Goal: Transaction & Acquisition: Purchase product/service

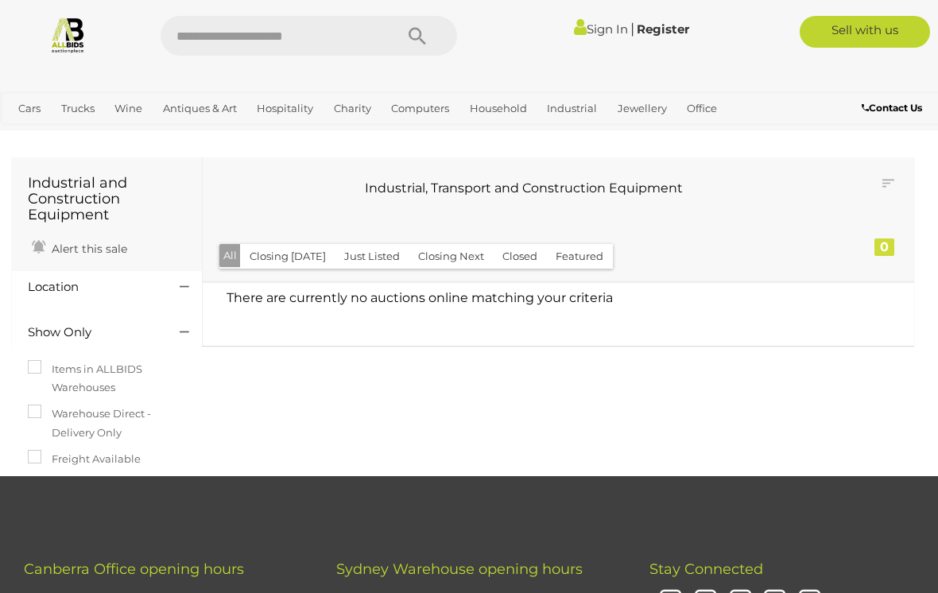
click at [588, 26] on link "Sign In" at bounding box center [601, 28] width 54 height 15
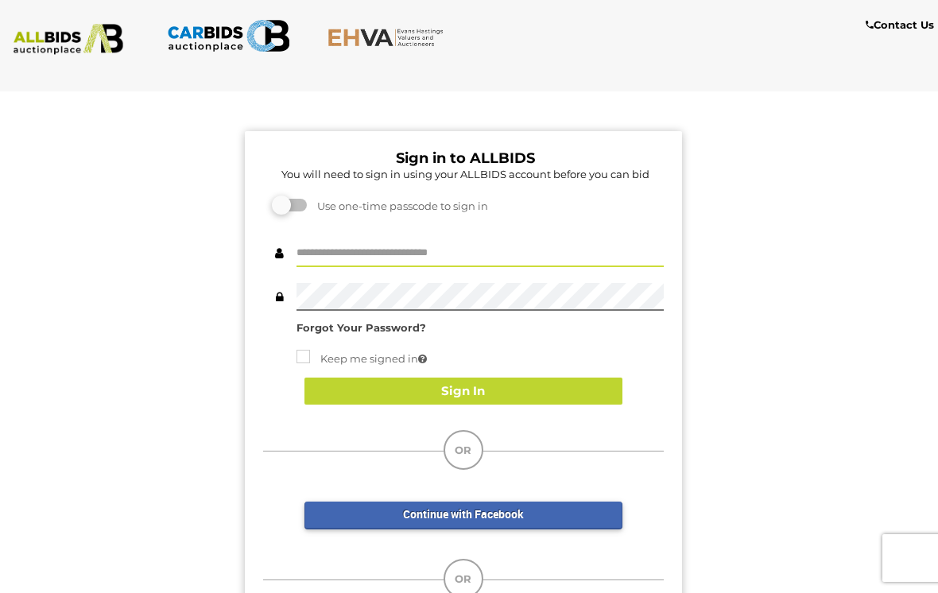
type input "*****"
click at [484, 387] on button "Sign In" at bounding box center [464, 392] width 318 height 28
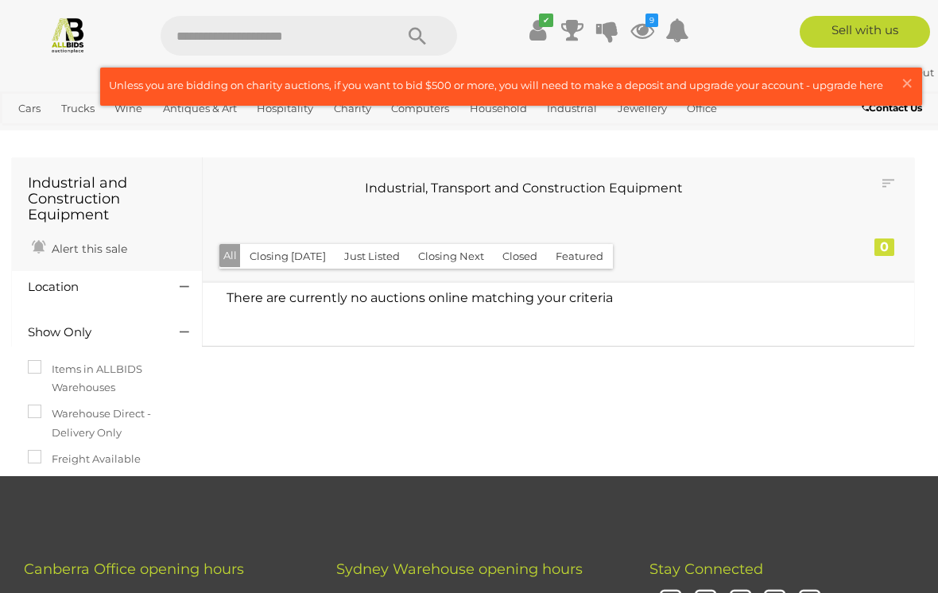
click at [649, 30] on icon at bounding box center [643, 30] width 24 height 29
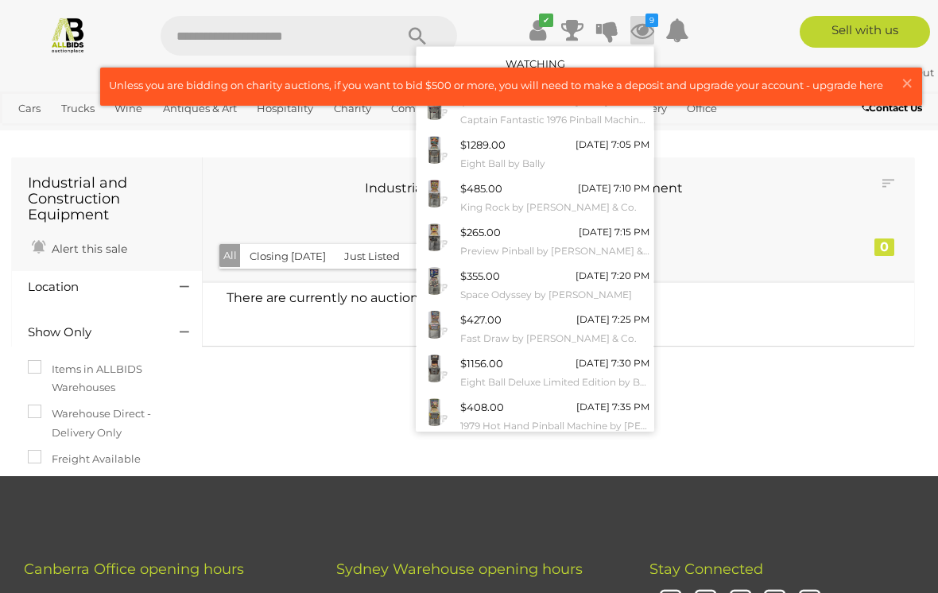
click at [907, 82] on span "×" at bounding box center [907, 83] width 14 height 31
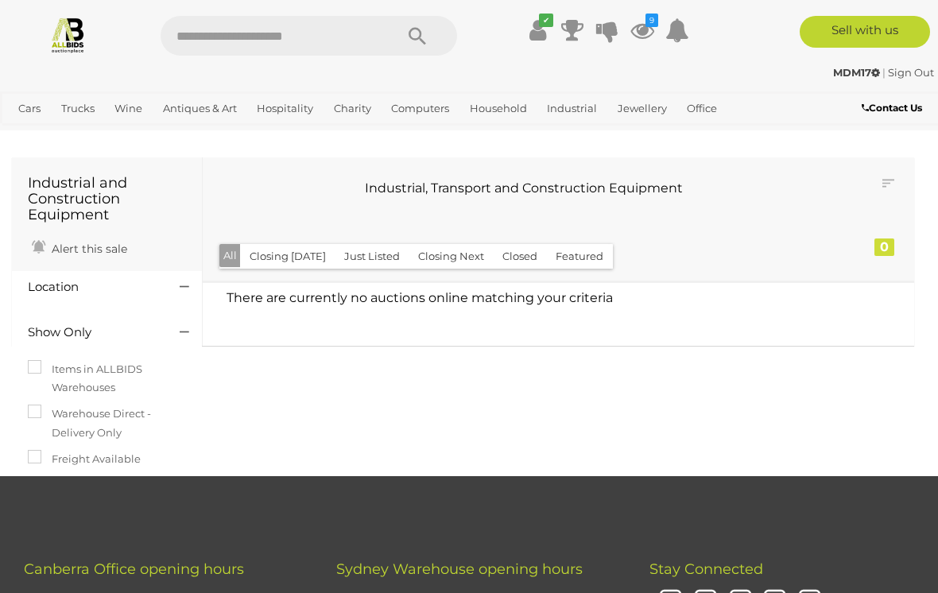
click at [646, 25] on icon "9" at bounding box center [652, 21] width 13 height 14
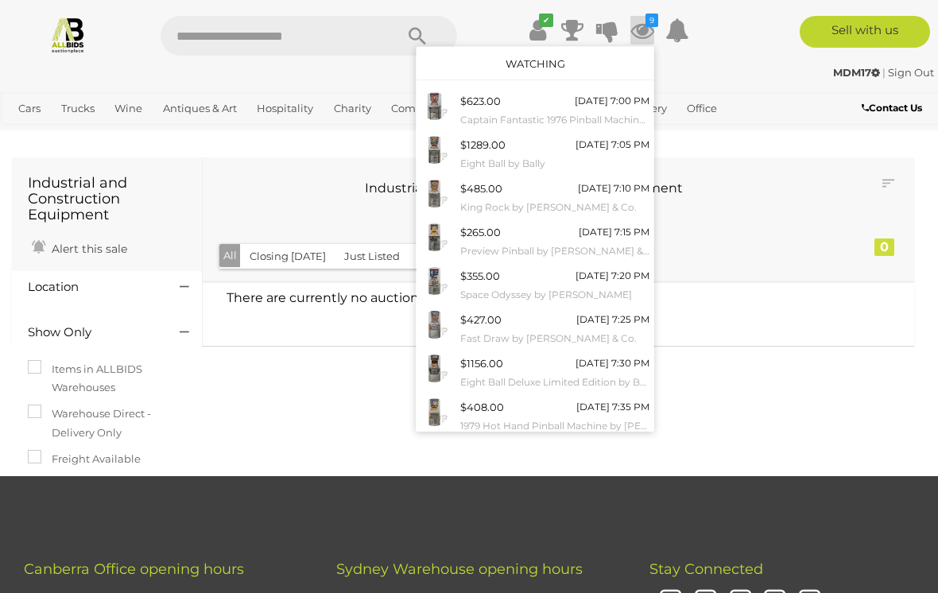
click at [595, 64] on div "Watching" at bounding box center [535, 63] width 237 height 33
click at [557, 63] on link "Watching" at bounding box center [536, 63] width 60 height 13
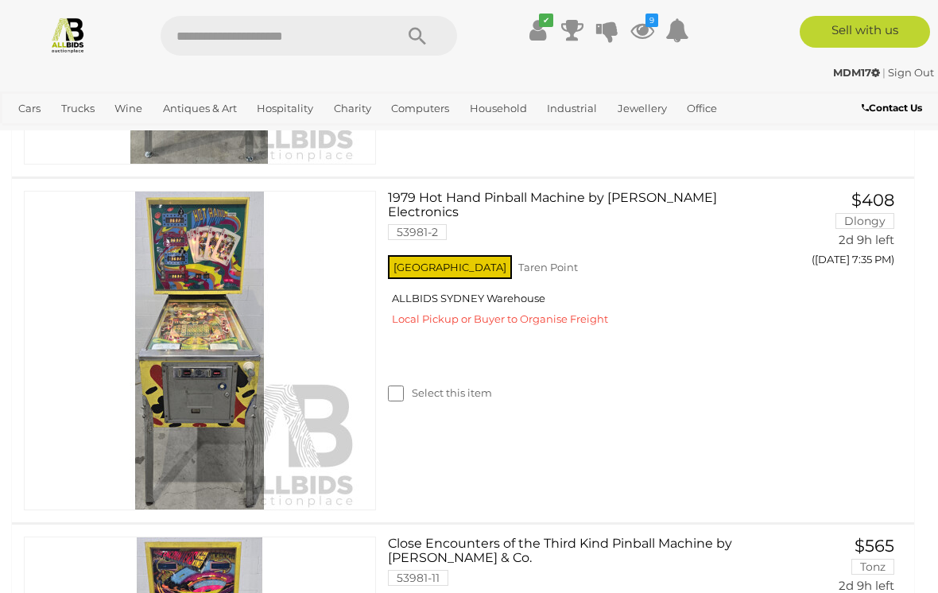
scroll to position [2660, 0]
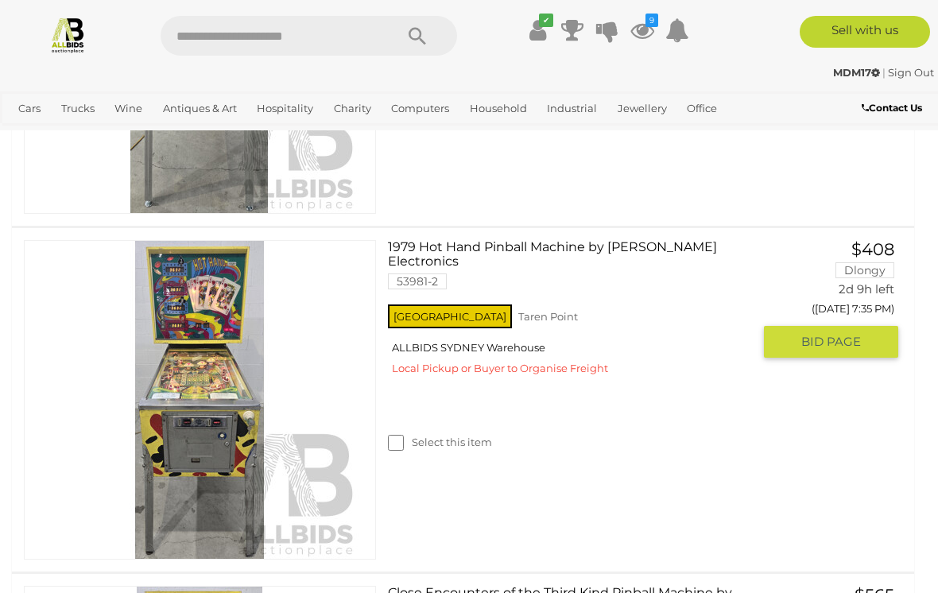
click at [802, 338] on span "BID PAGE" at bounding box center [832, 342] width 60 height 16
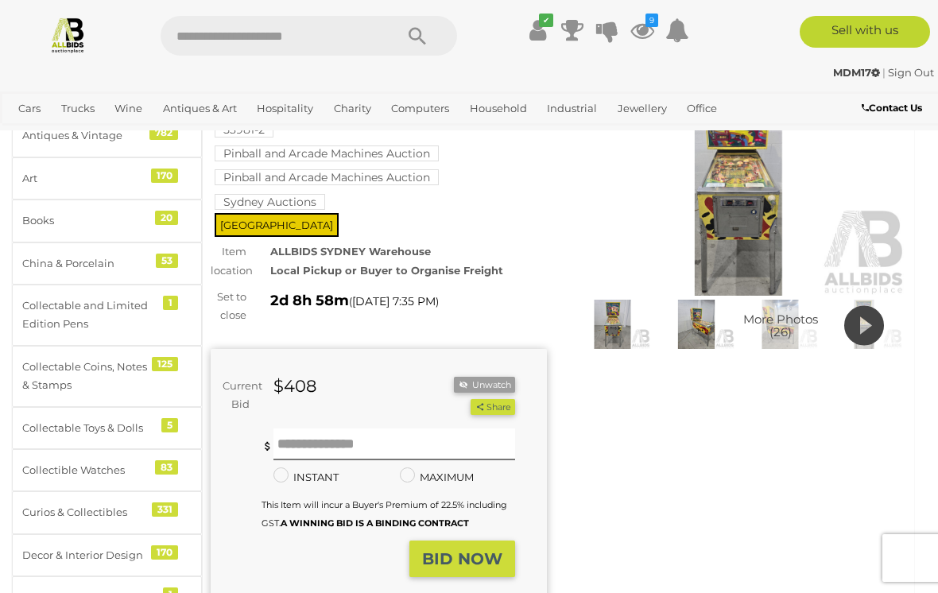
scroll to position [81, 0]
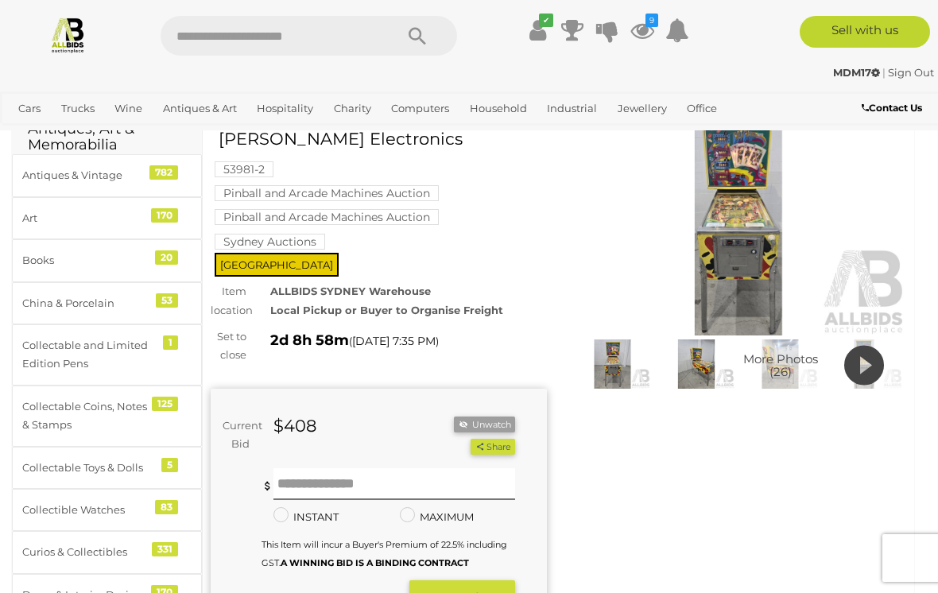
click at [724, 282] on img at bounding box center [739, 227] width 336 height 216
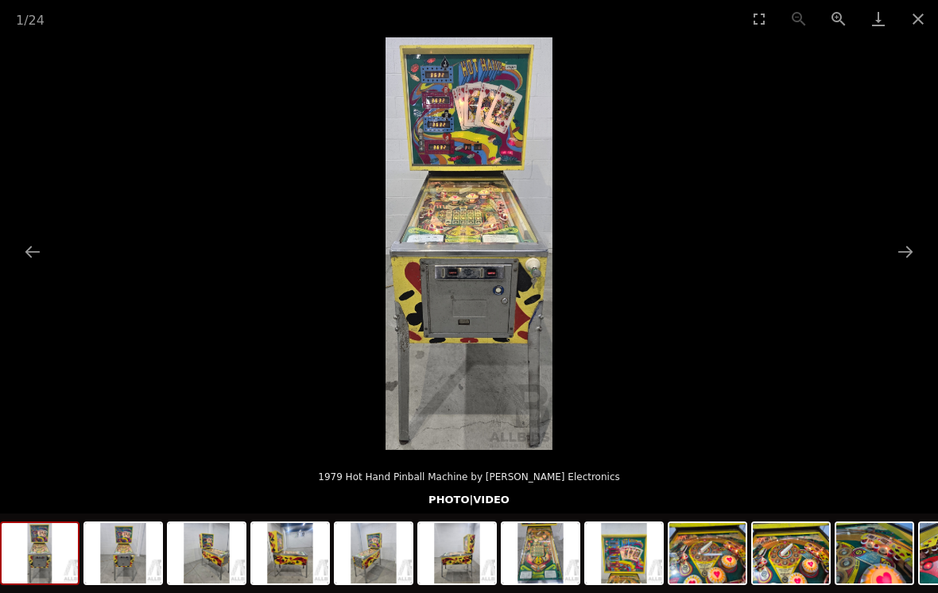
click at [900, 258] on button "Next slide" at bounding box center [905, 251] width 33 height 31
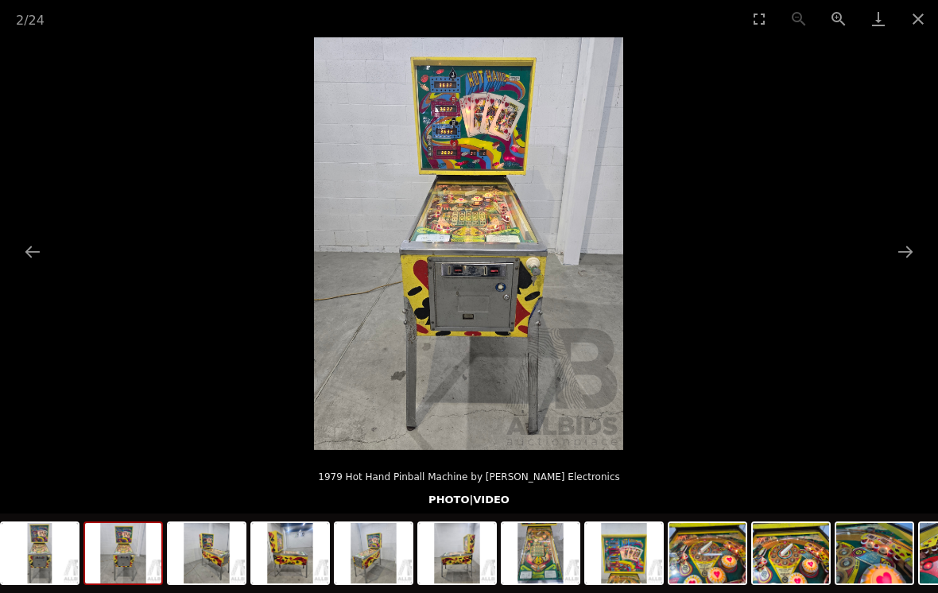
click at [884, 266] on picture at bounding box center [469, 243] width 938 height 413
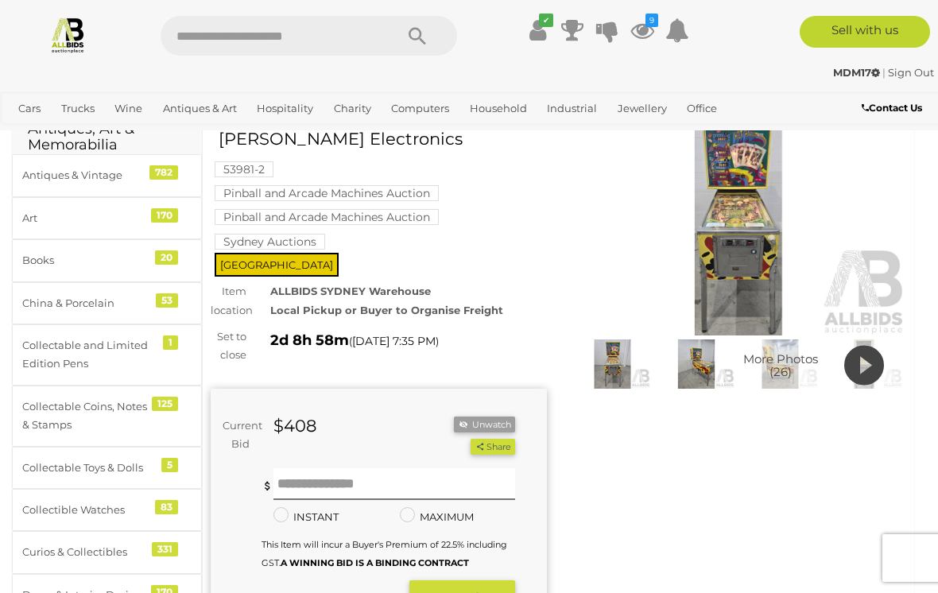
click at [732, 293] on img at bounding box center [739, 227] width 336 height 216
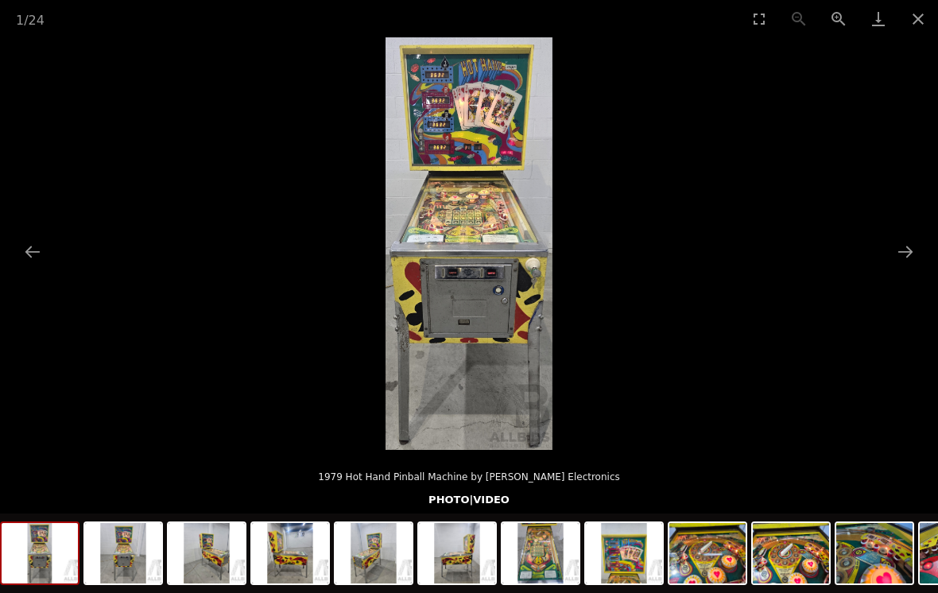
click at [903, 254] on button "Next slide" at bounding box center [905, 251] width 33 height 31
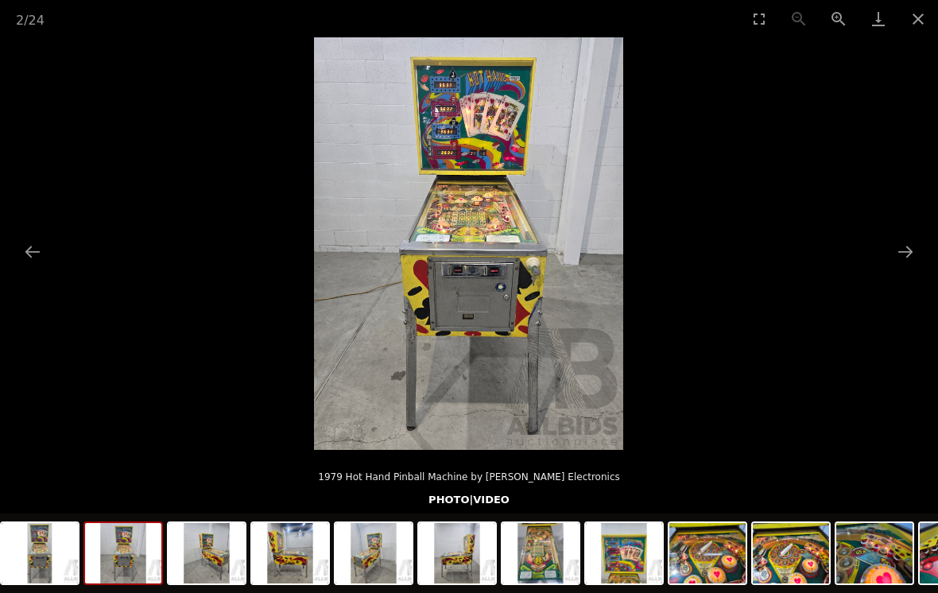
click at [910, 251] on button "Next slide" at bounding box center [905, 251] width 33 height 31
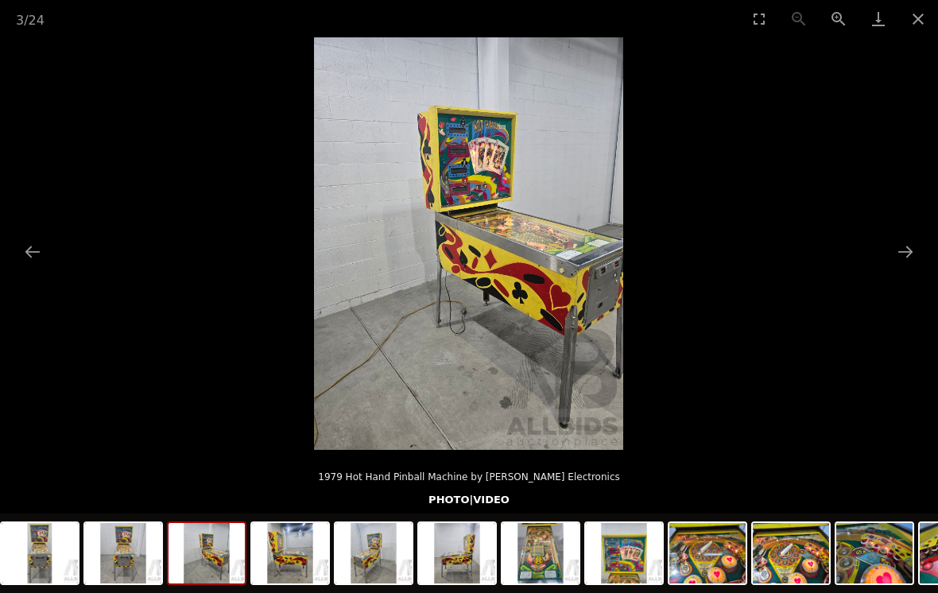
click at [910, 246] on button "Next slide" at bounding box center [905, 251] width 33 height 31
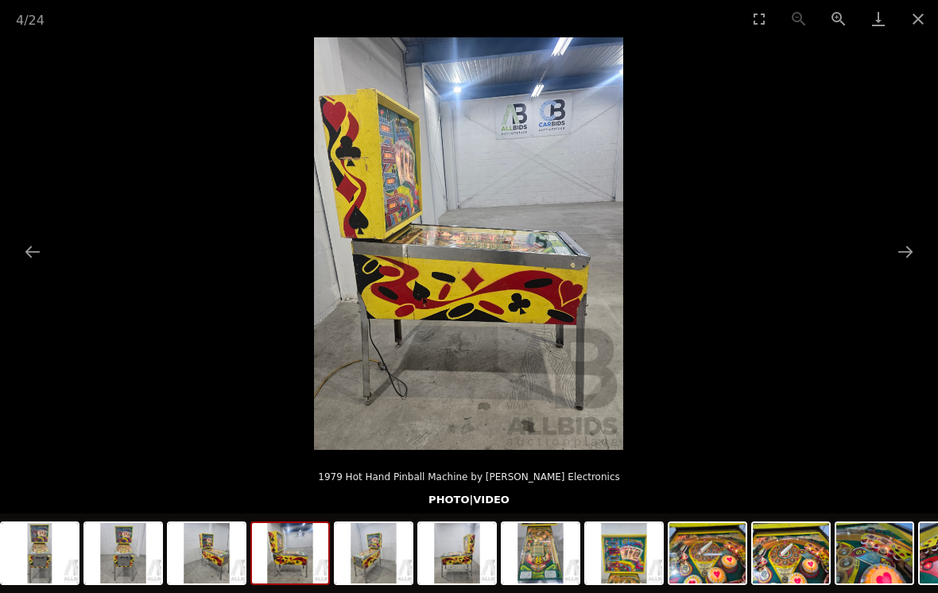
click at [902, 248] on button "Next slide" at bounding box center [905, 251] width 33 height 31
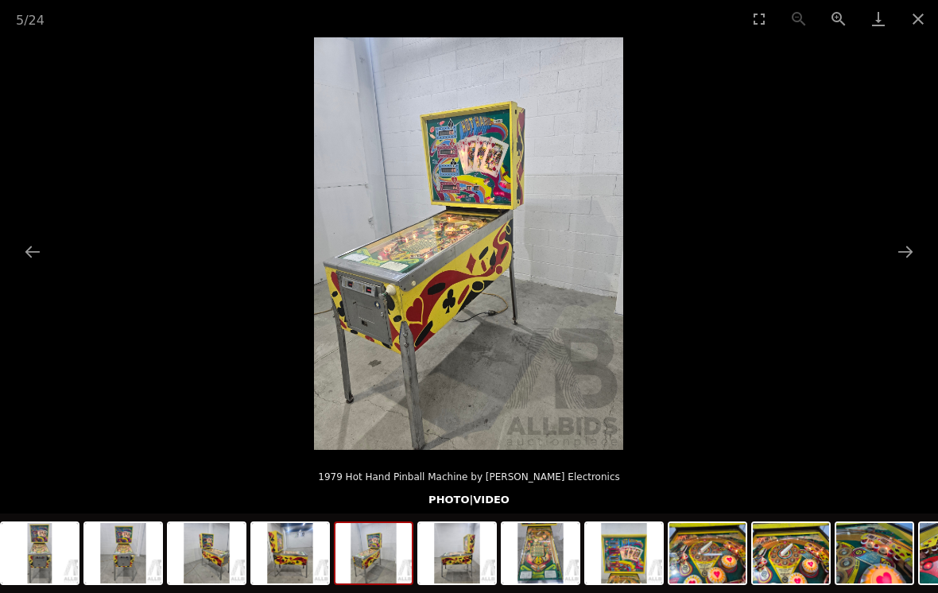
click at [910, 254] on button "Next slide" at bounding box center [905, 251] width 33 height 31
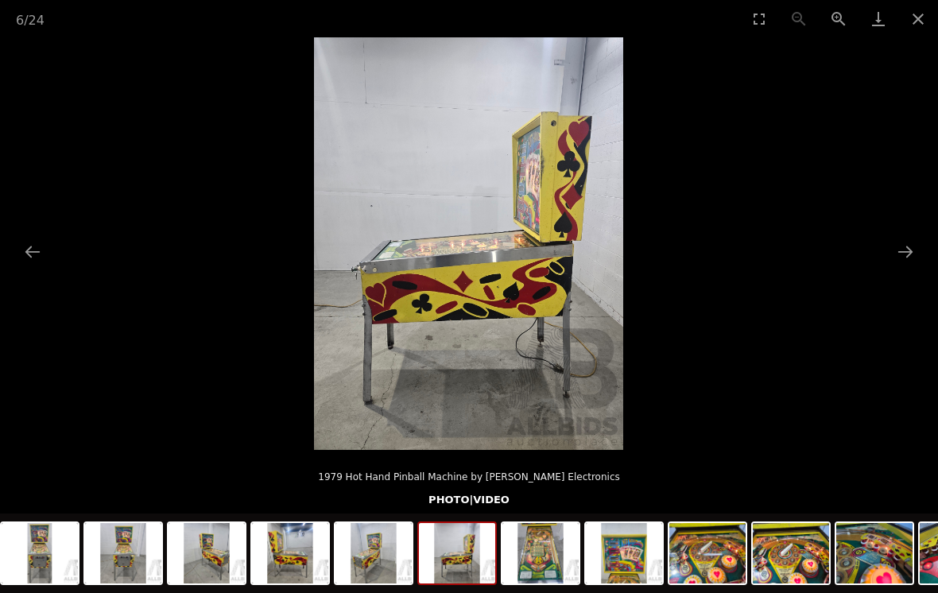
click at [899, 250] on button "Next slide" at bounding box center [905, 251] width 33 height 31
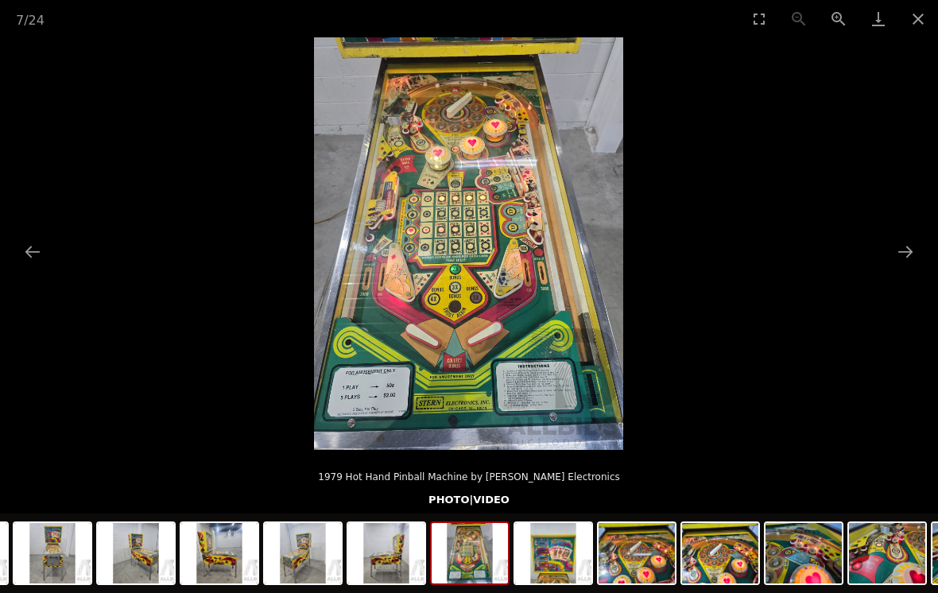
click at [913, 251] on button "Next slide" at bounding box center [905, 251] width 33 height 31
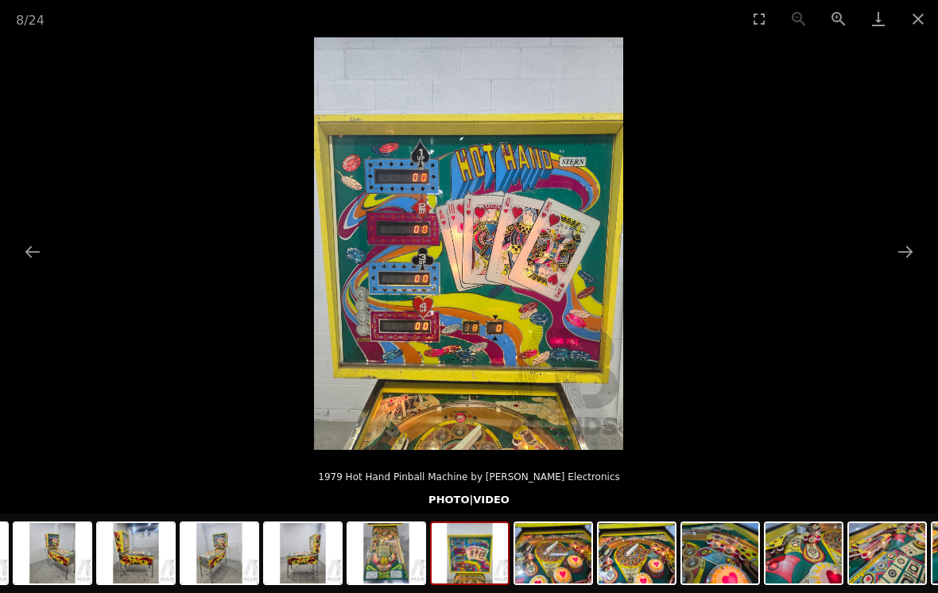
click at [911, 252] on button "Next slide" at bounding box center [905, 251] width 33 height 31
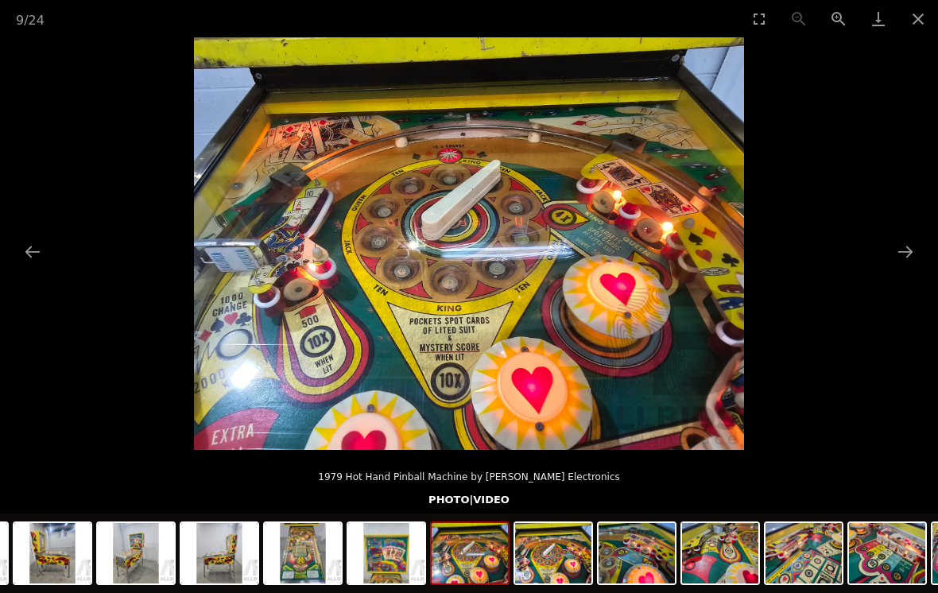
click at [913, 250] on button "Next slide" at bounding box center [905, 251] width 33 height 31
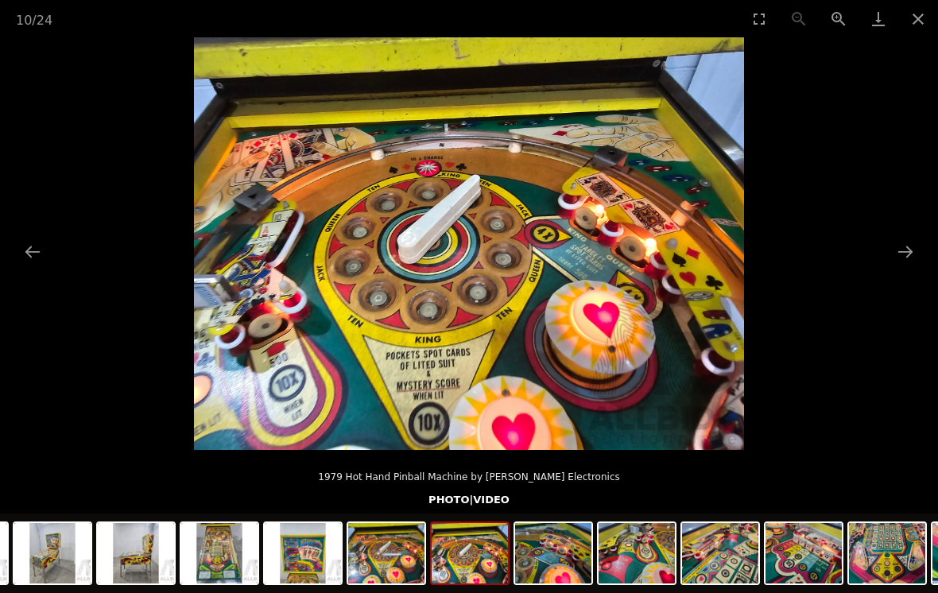
click at [912, 260] on button "Next slide" at bounding box center [905, 251] width 33 height 31
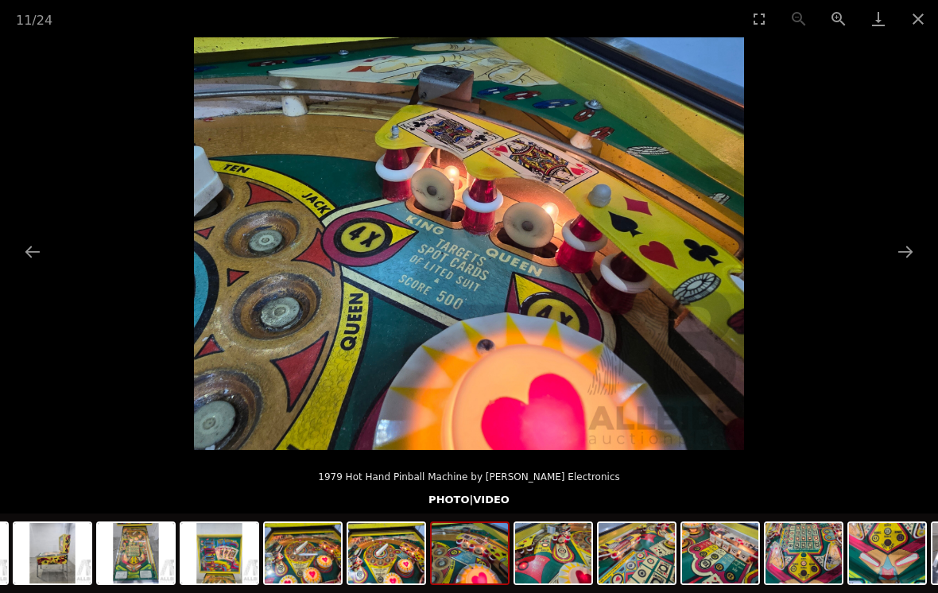
click at [906, 254] on button "Next slide" at bounding box center [905, 251] width 33 height 31
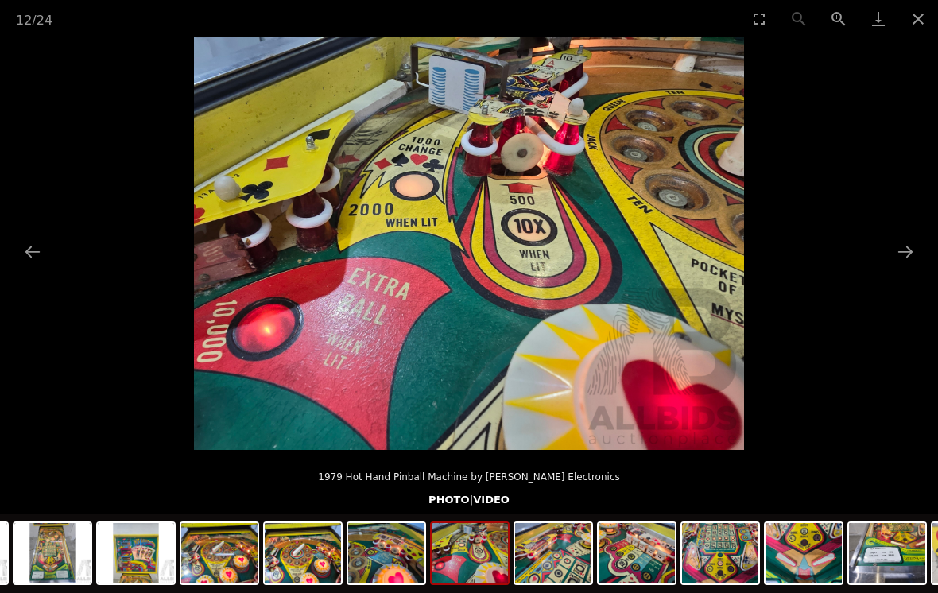
click at [909, 249] on button "Next slide" at bounding box center [905, 251] width 33 height 31
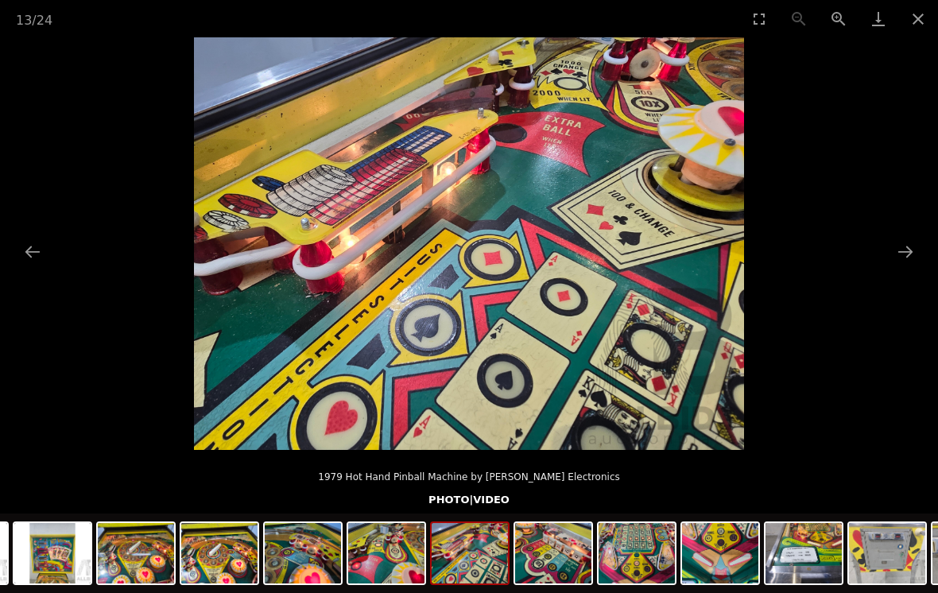
click at [911, 252] on button "Next slide" at bounding box center [905, 251] width 33 height 31
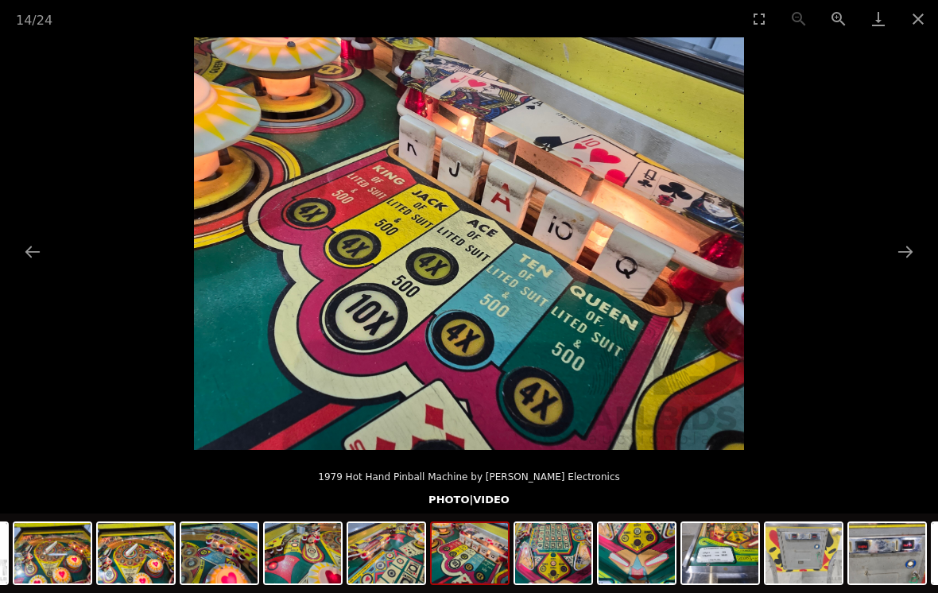
click at [915, 246] on button "Next slide" at bounding box center [905, 251] width 33 height 31
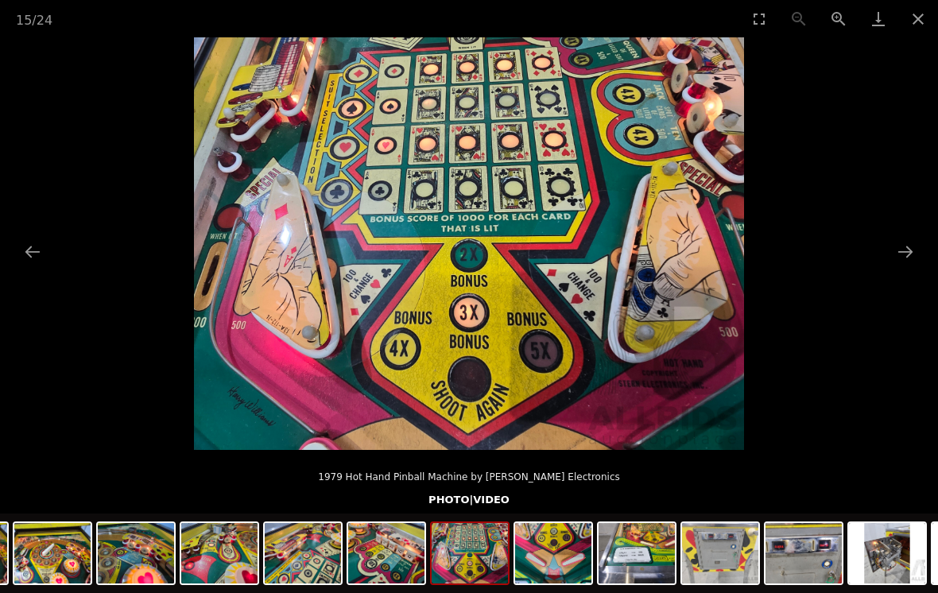
click at [912, 255] on button "Next slide" at bounding box center [905, 251] width 33 height 31
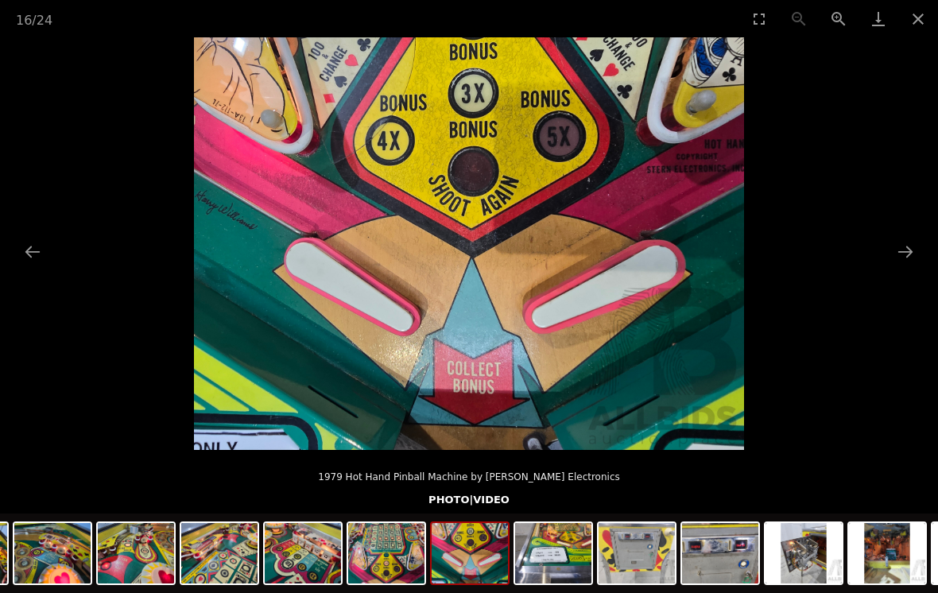
click at [895, 259] on button "Next slide" at bounding box center [905, 251] width 33 height 31
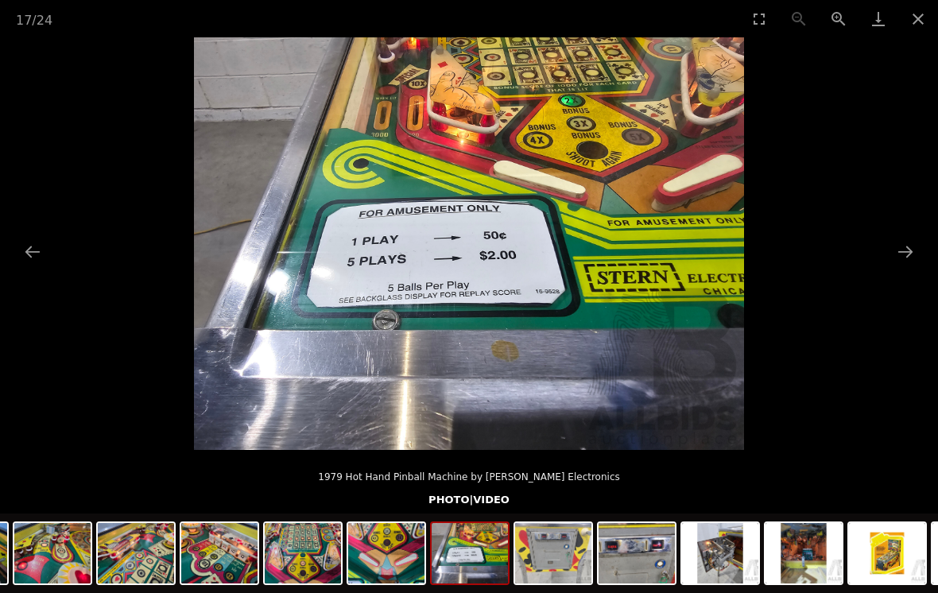
click at [913, 255] on button "Next slide" at bounding box center [905, 251] width 33 height 31
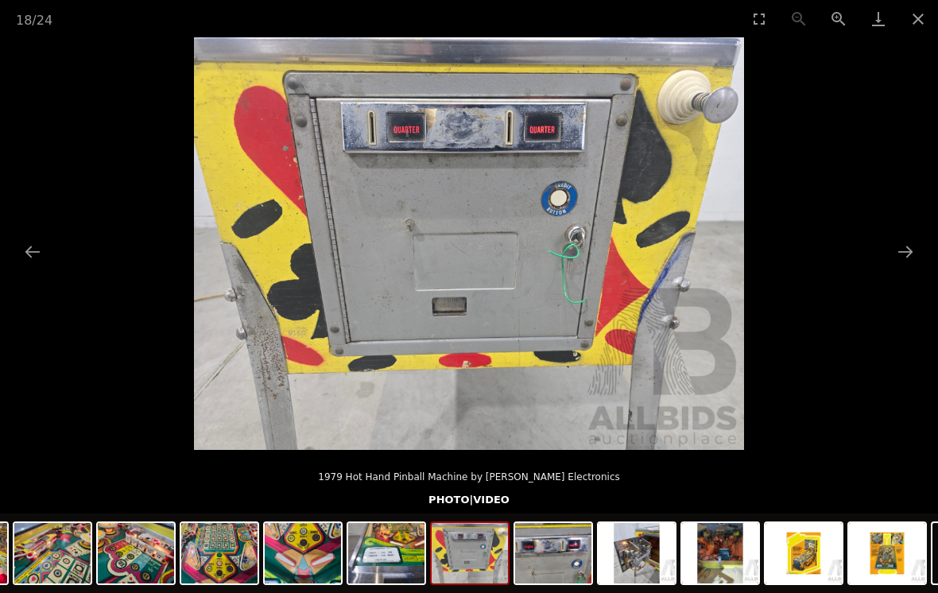
click at [910, 252] on button "Next slide" at bounding box center [905, 251] width 33 height 31
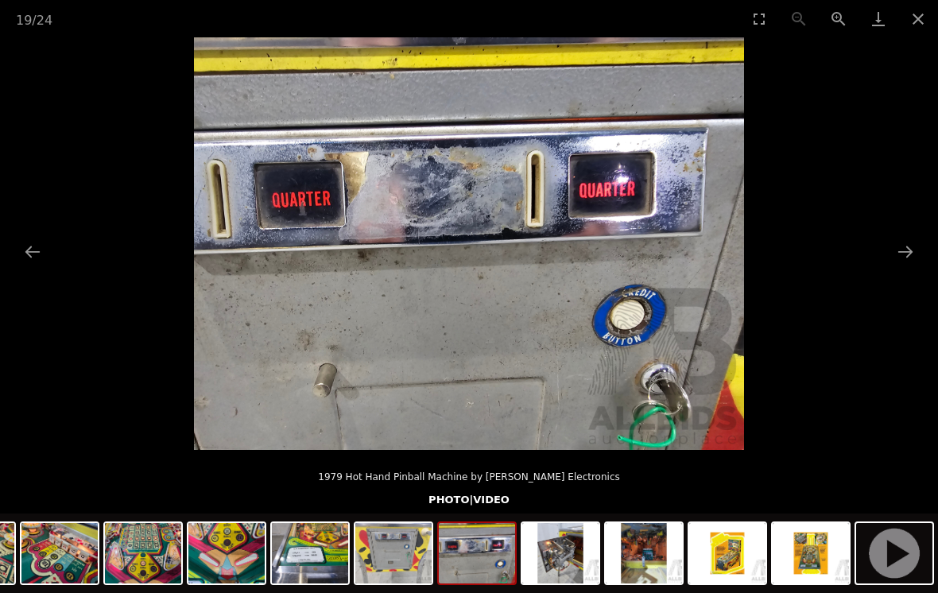
click at [913, 254] on button "Next slide" at bounding box center [905, 251] width 33 height 31
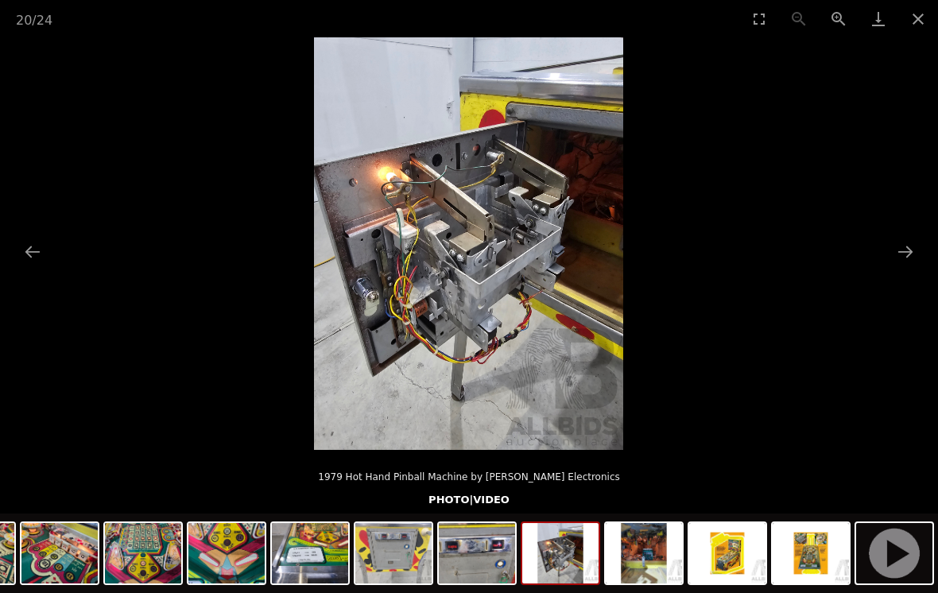
click at [902, 248] on button "Next slide" at bounding box center [905, 251] width 33 height 31
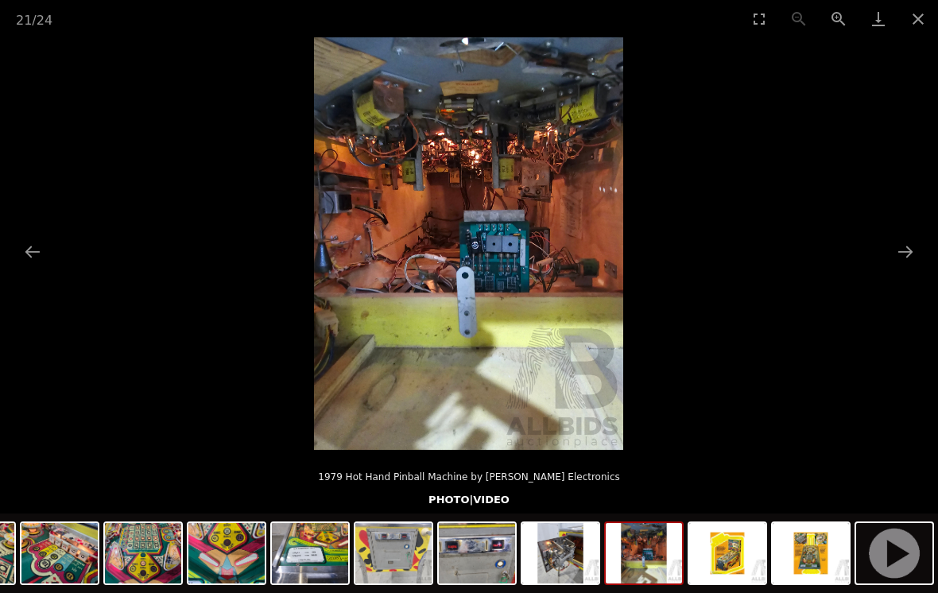
click at [896, 258] on button "Next slide" at bounding box center [905, 251] width 33 height 31
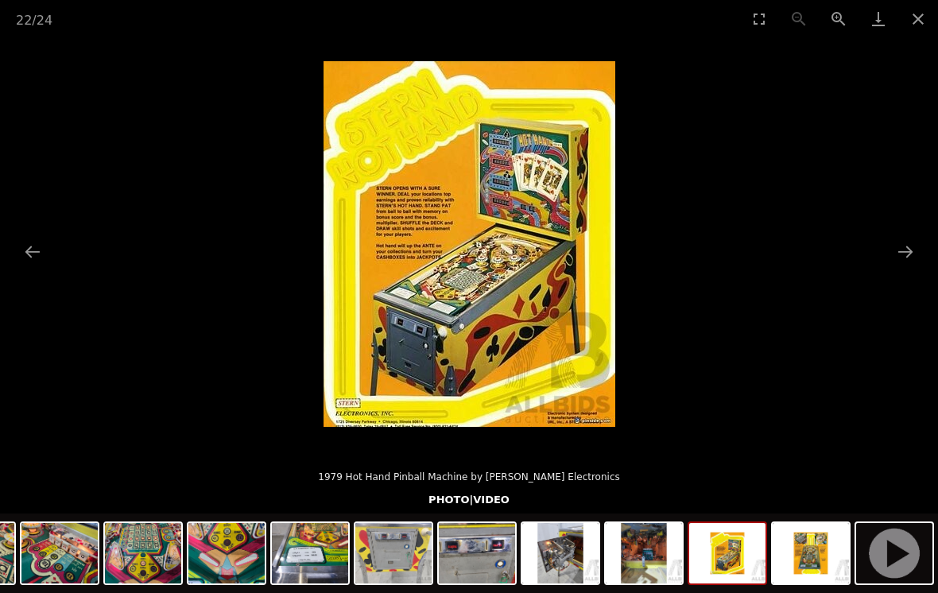
click at [29, 244] on button "Previous slide" at bounding box center [32, 251] width 33 height 31
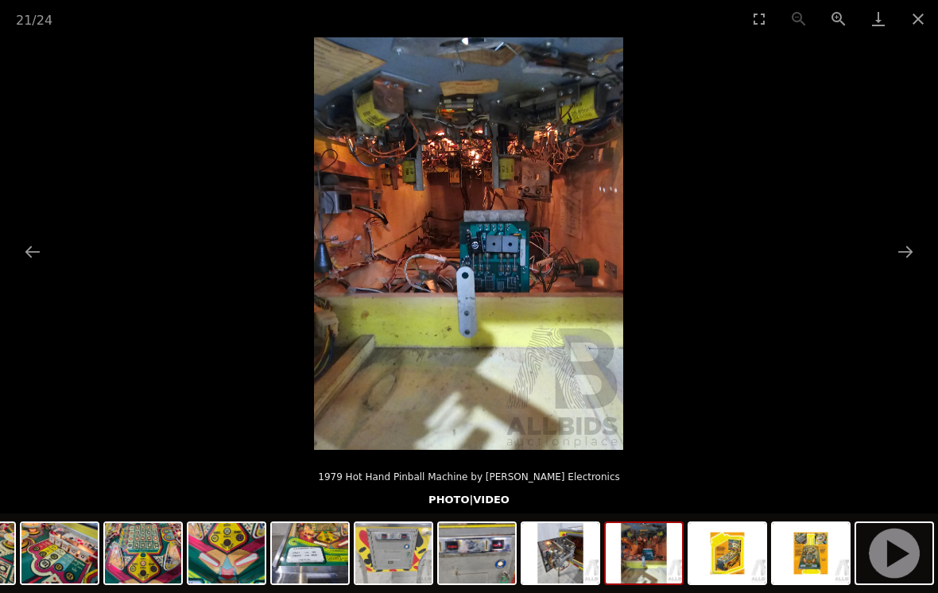
click at [913, 16] on button "Close gallery" at bounding box center [919, 18] width 40 height 37
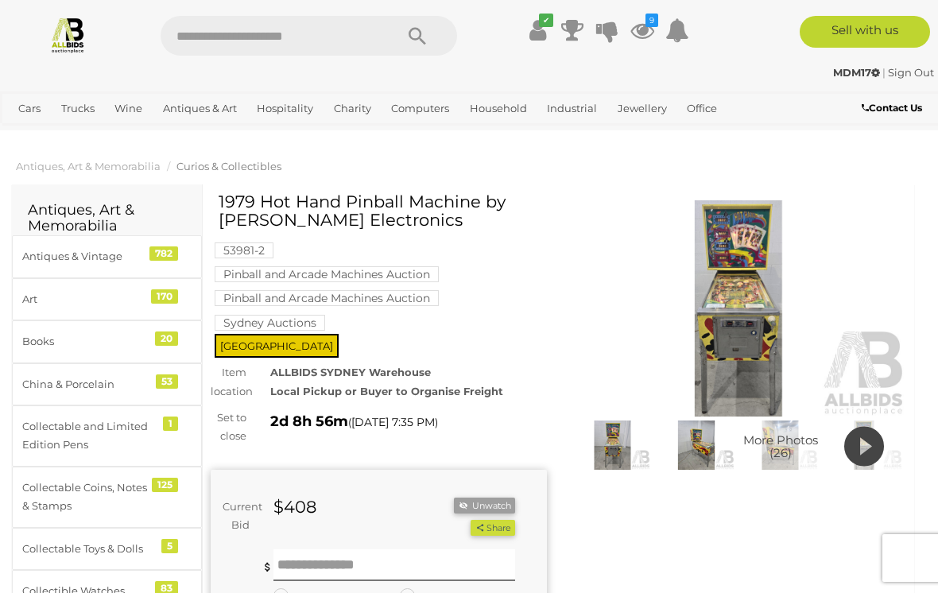
click at [410, 276] on mark "Pinball and Arcade Machines Auction" at bounding box center [327, 274] width 224 height 16
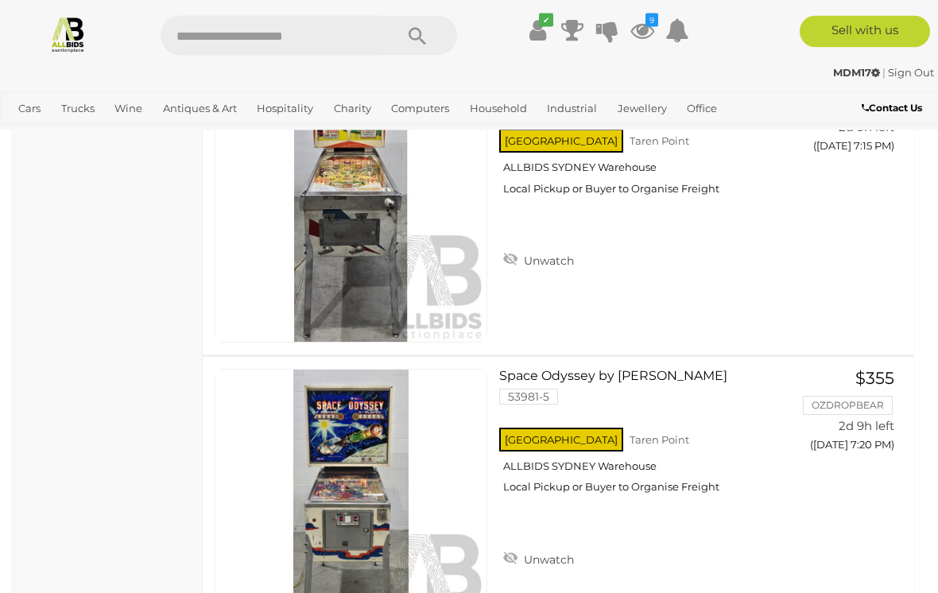
scroll to position [1068, 0]
